Goal: Task Accomplishment & Management: Use online tool/utility

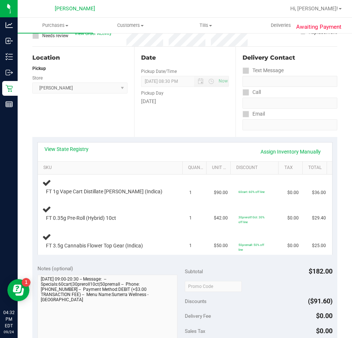
scroll to position [60, 0]
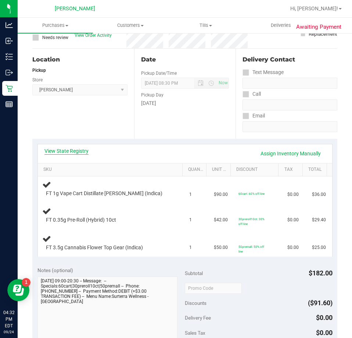
click at [55, 151] on link "View State Registry" at bounding box center [67, 150] width 44 height 7
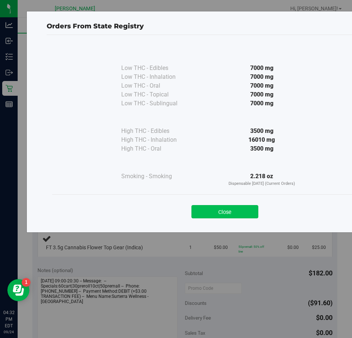
click at [222, 214] on button "Close" at bounding box center [225, 211] width 67 height 13
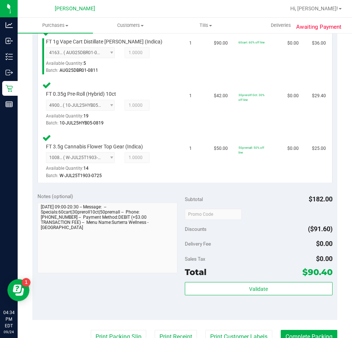
scroll to position [242, 0]
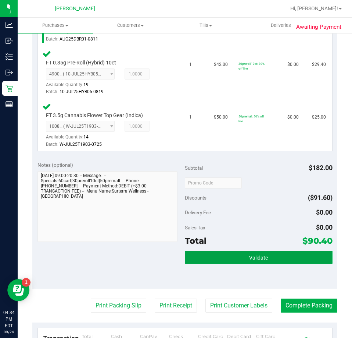
click at [266, 252] on button "Validate" at bounding box center [259, 256] width 148 height 13
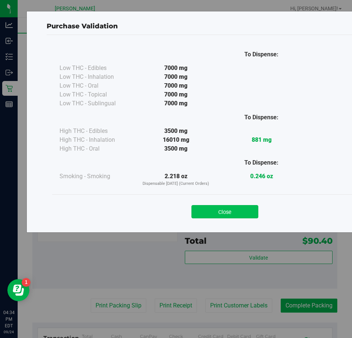
click at [247, 210] on button "Close" at bounding box center [225, 211] width 67 height 13
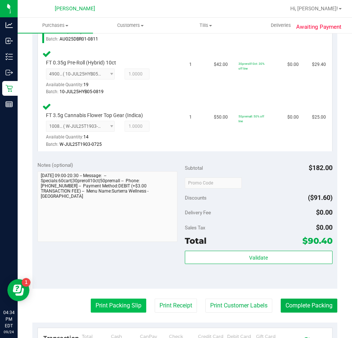
click at [118, 310] on button "Print Packing Slip" at bounding box center [119, 305] width 56 height 14
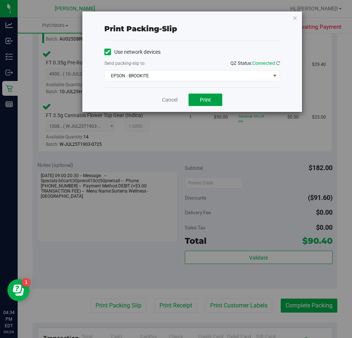
click at [206, 102] on span "Print" at bounding box center [205, 100] width 11 height 6
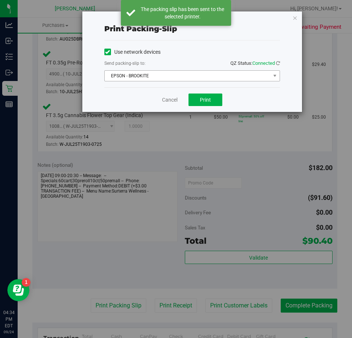
click at [200, 78] on span "EPSON - BROOKITE" at bounding box center [188, 76] width 166 height 10
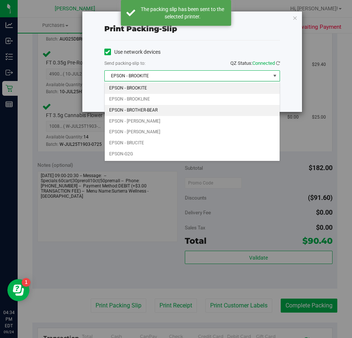
click at [171, 111] on li "EPSON - BROTHER-BEAR" at bounding box center [192, 110] width 175 height 11
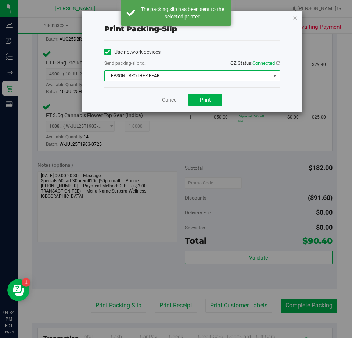
click at [164, 103] on link "Cancel" at bounding box center [169, 100] width 15 height 8
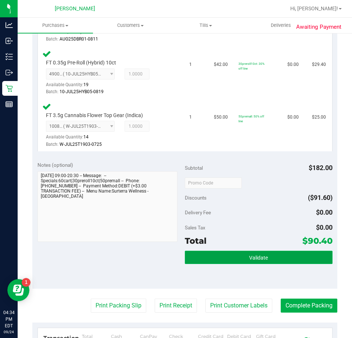
click at [245, 262] on button "Validate" at bounding box center [259, 256] width 148 height 13
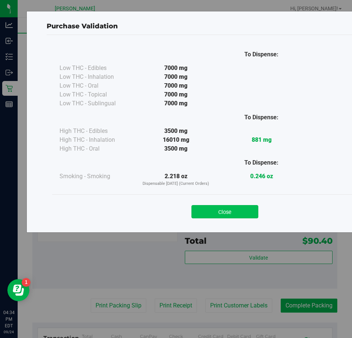
click at [224, 210] on button "Close" at bounding box center [225, 211] width 67 height 13
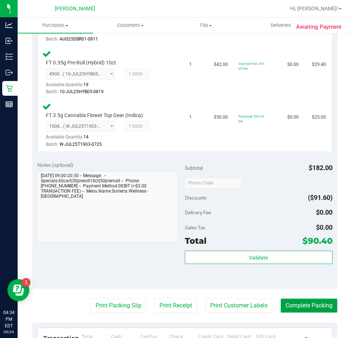
click at [298, 307] on button "Complete Packing" at bounding box center [309, 305] width 57 height 14
